Goal: Obtain resource: Download file/media

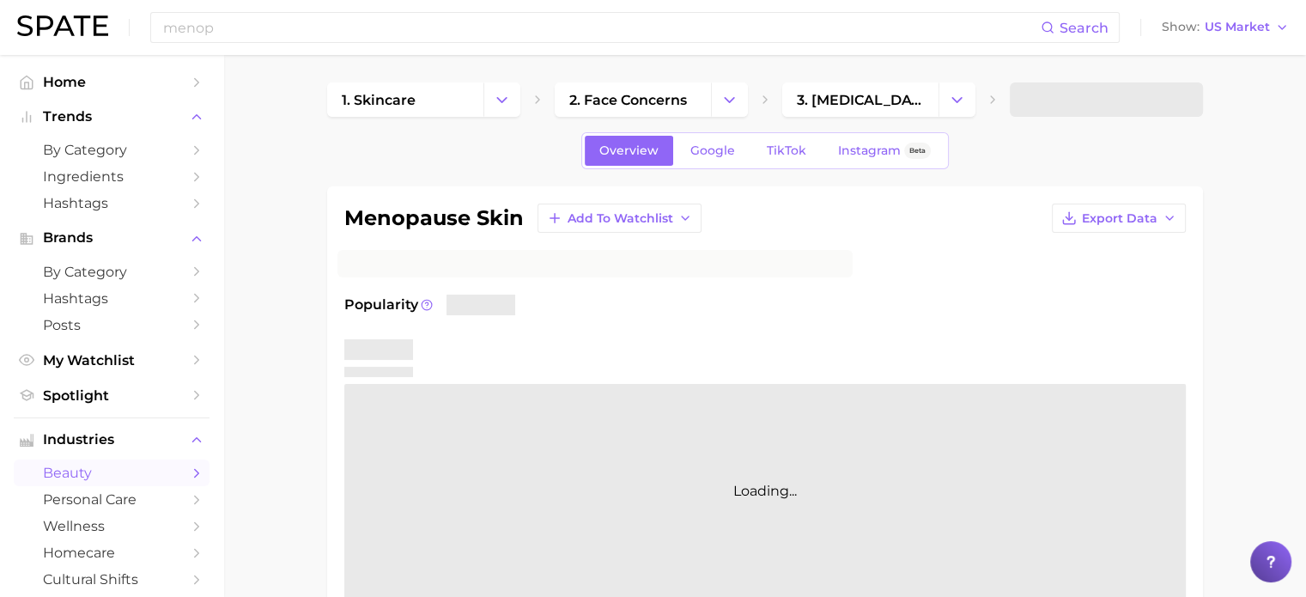
type input "menop"
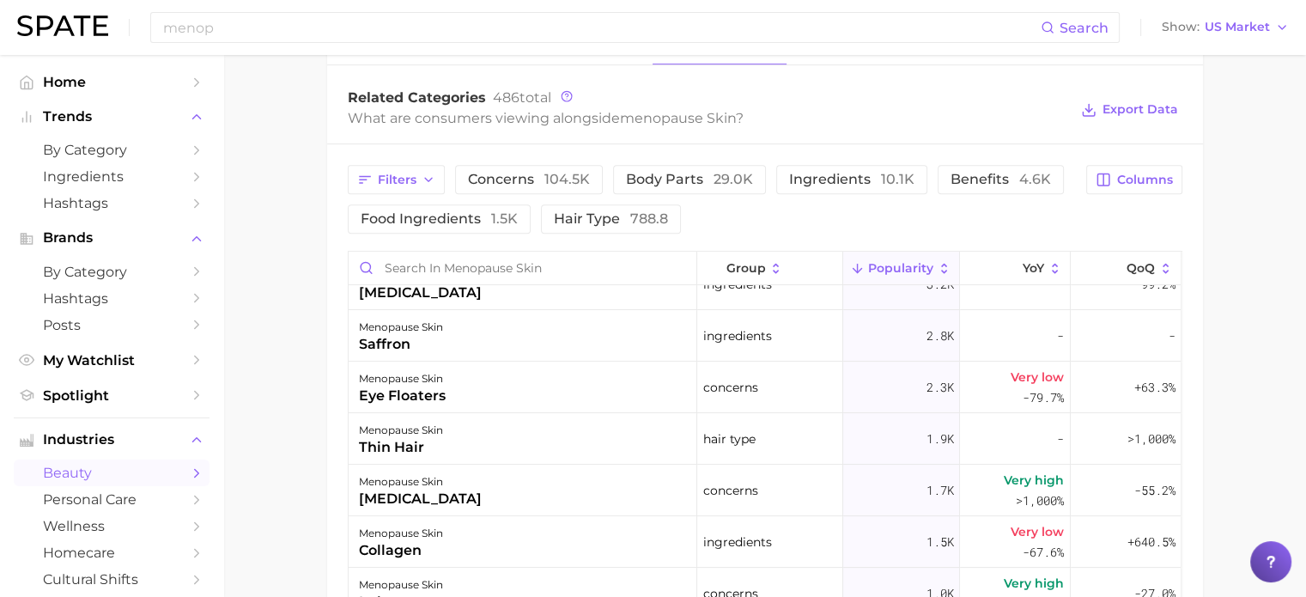
scroll to position [515, 0]
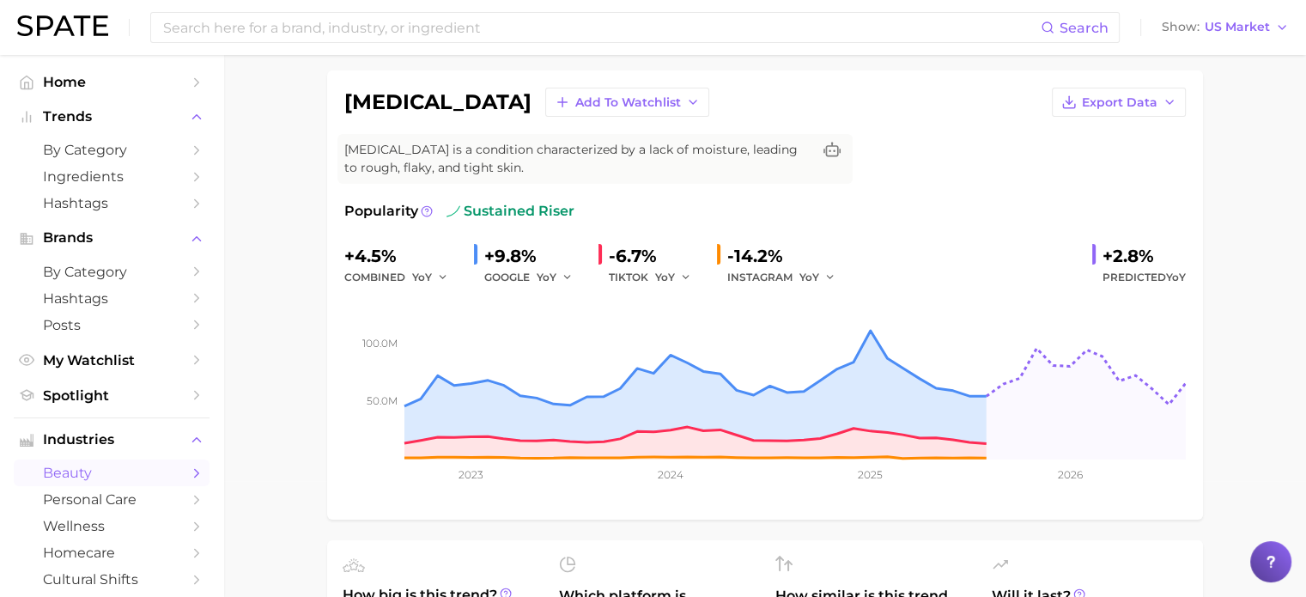
scroll to position [86, 0]
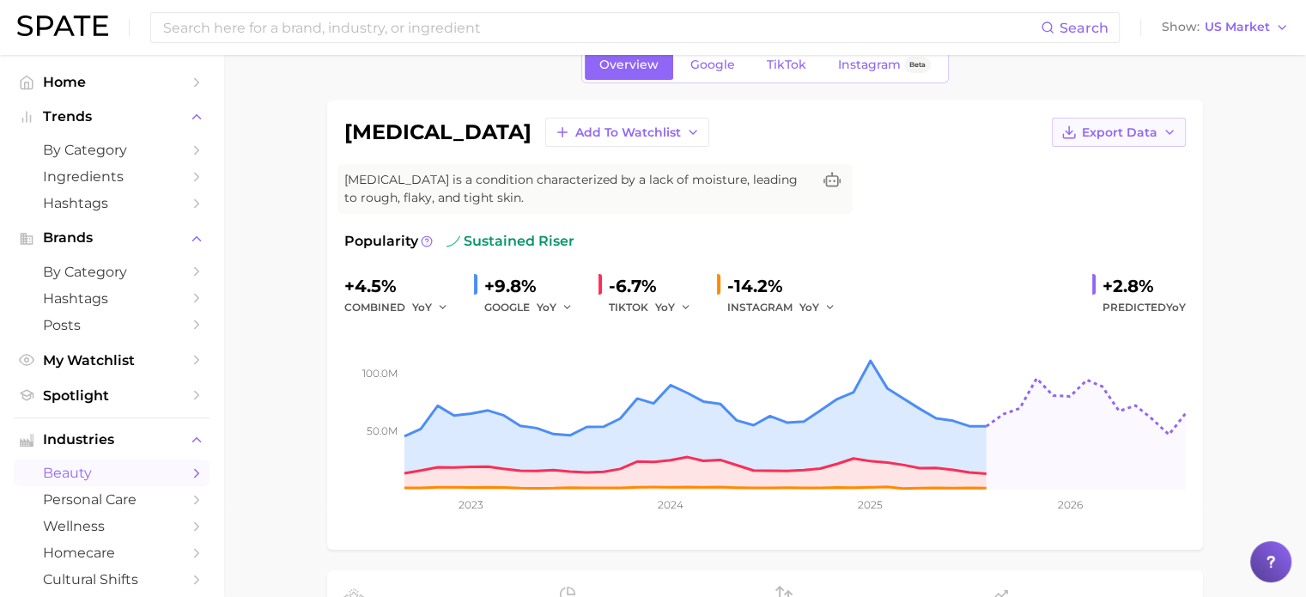
click at [1147, 134] on span "Export Data" at bounding box center [1120, 132] width 76 height 15
click at [1152, 187] on button "Time Series Image" at bounding box center [1091, 194] width 189 height 31
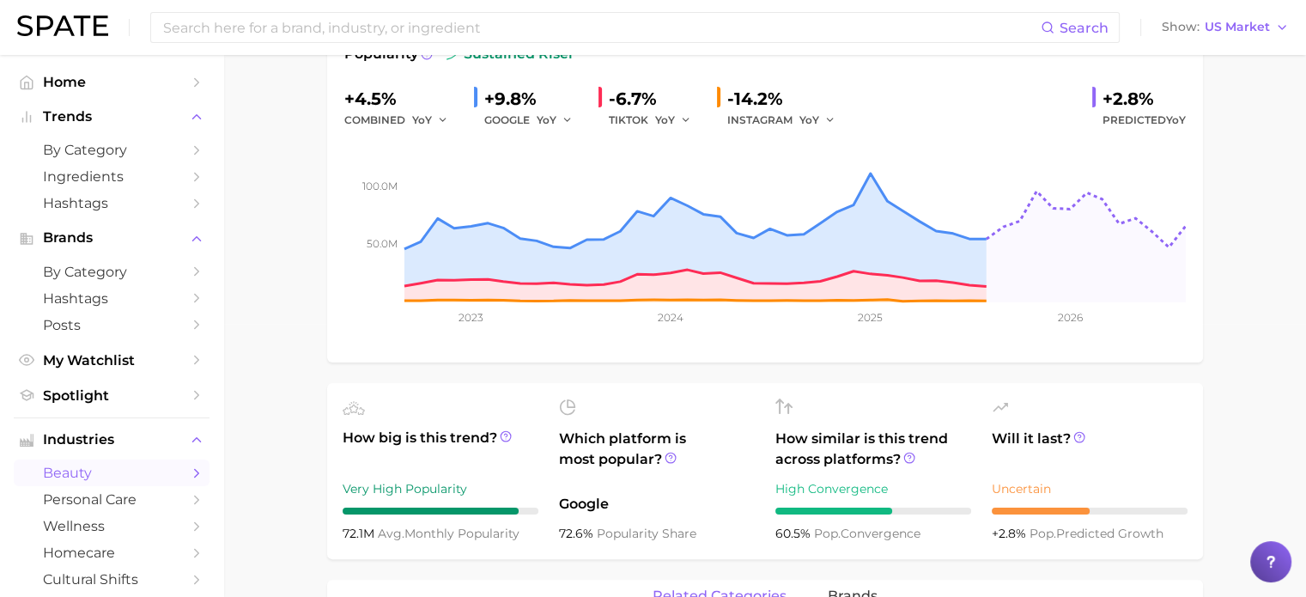
scroll to position [429, 0]
